Goal: Go to known website: Access a specific website the user already knows

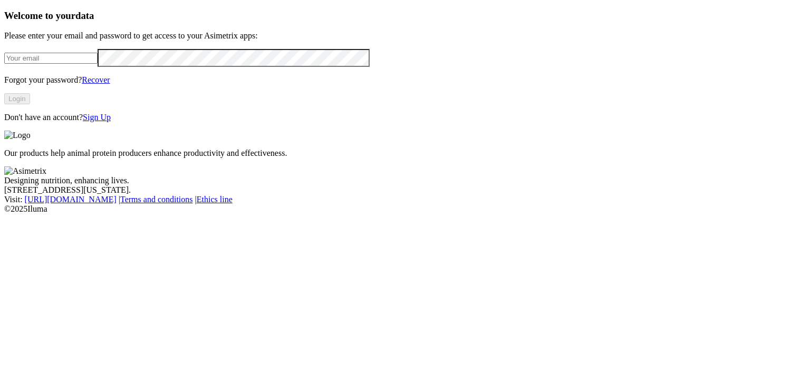
type input "[PERSON_NAME][EMAIL_ADDRESS][PERSON_NAME][DOMAIN_NAME]"
click at [30, 104] on button "Login" at bounding box center [17, 98] width 26 height 11
